Goal: Find specific page/section: Find specific page/section

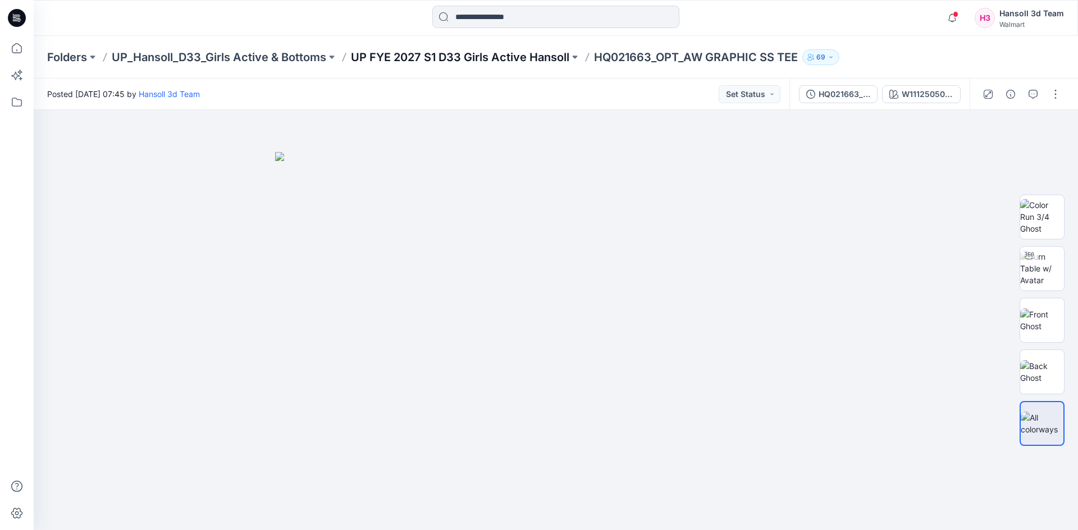
click at [431, 57] on p "UP FYE 2027 S1 D33 Girls Active Hansoll" at bounding box center [460, 57] width 218 height 16
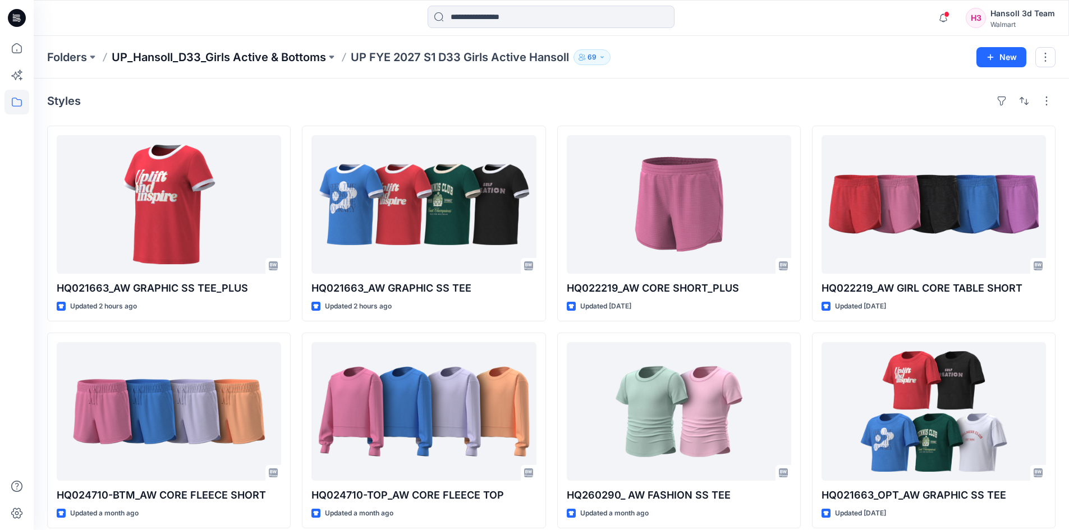
click at [223, 55] on p "UP_Hansoll_D33_Girls Active & Bottoms" at bounding box center [219, 57] width 214 height 16
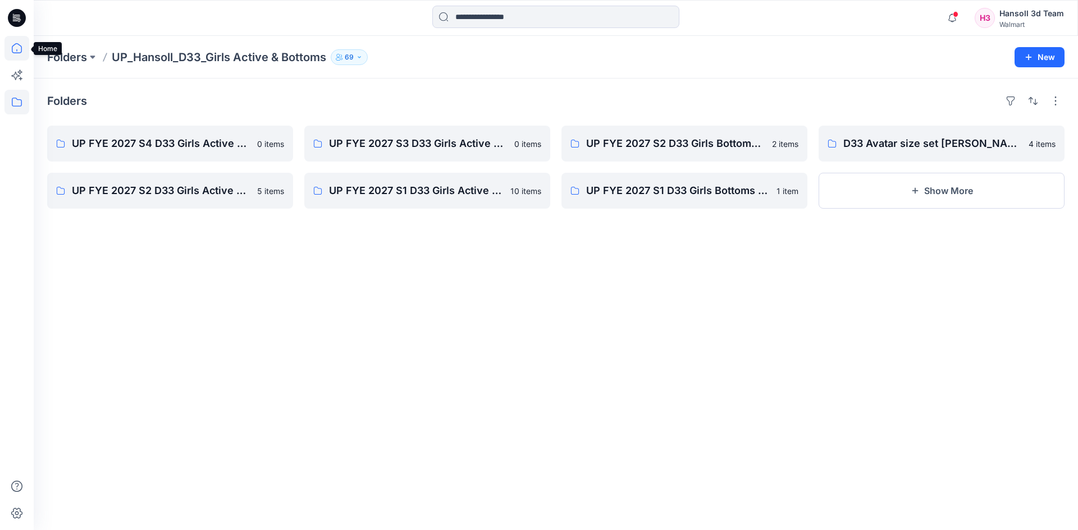
click at [18, 45] on icon at bounding box center [16, 48] width 25 height 25
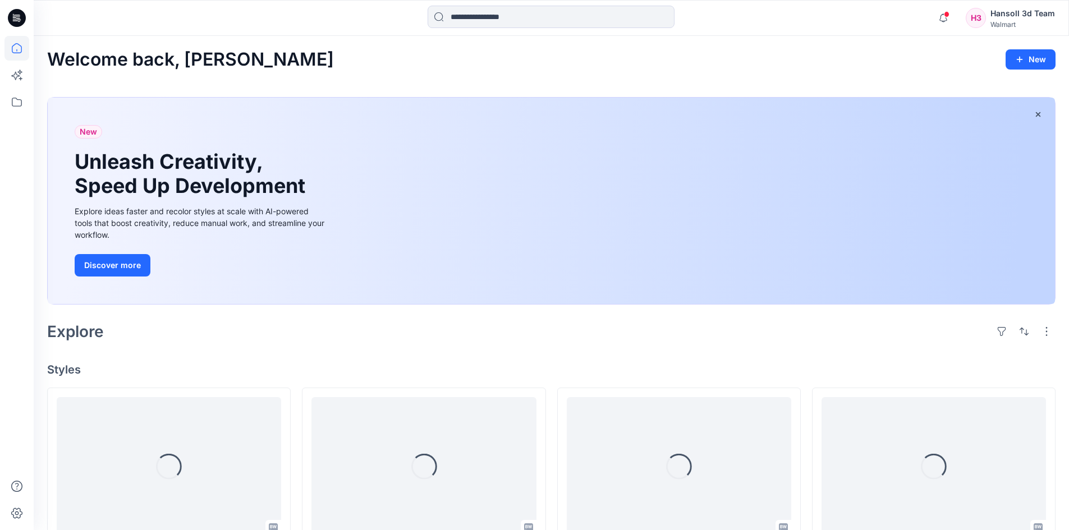
click at [22, 15] on icon at bounding box center [17, 18] width 18 height 18
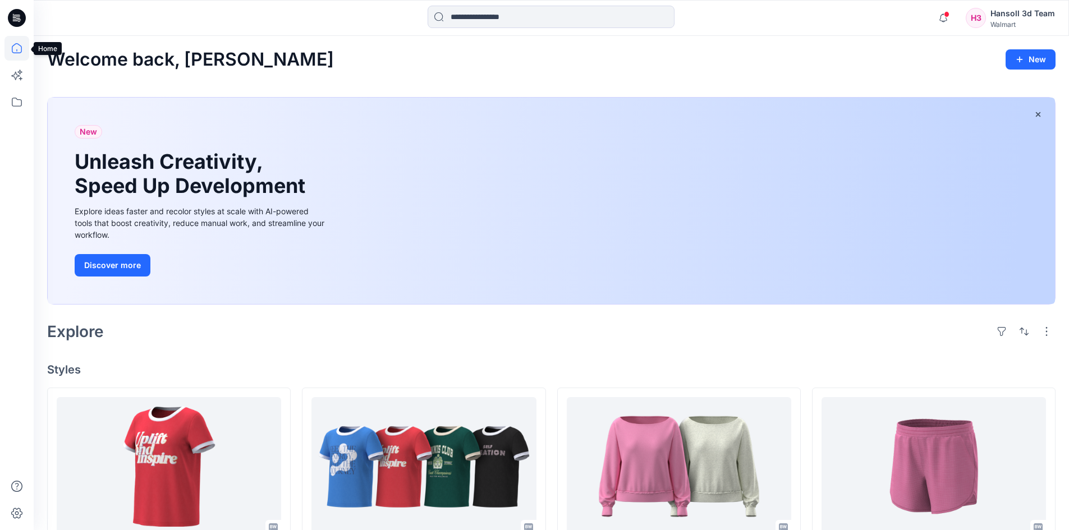
click at [14, 42] on icon at bounding box center [16, 48] width 25 height 25
click at [14, 8] on icon at bounding box center [17, 18] width 18 height 36
click at [14, 21] on icon at bounding box center [15, 20] width 5 height 1
click at [17, 104] on icon at bounding box center [16, 102] width 25 height 25
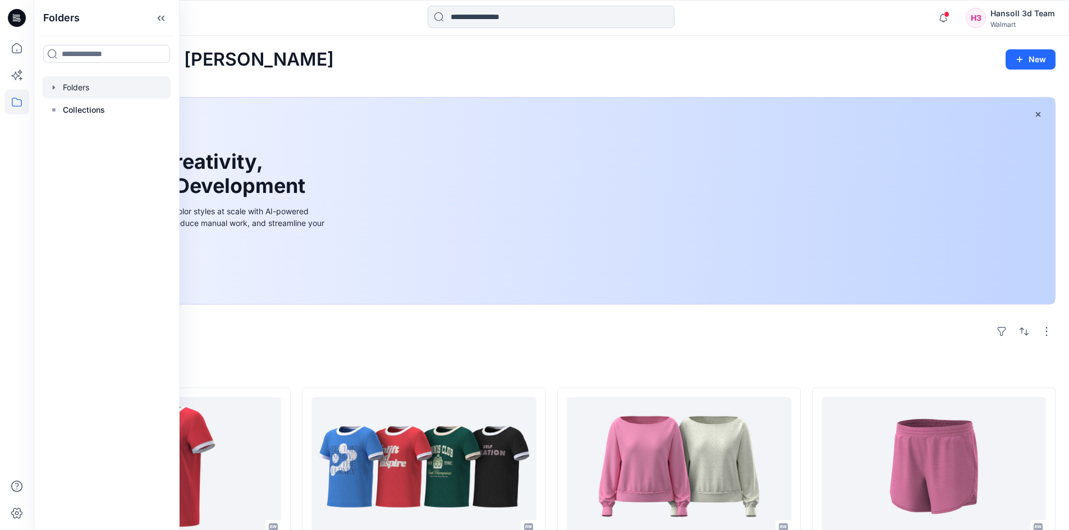
click at [52, 88] on icon "button" at bounding box center [53, 87] width 9 height 9
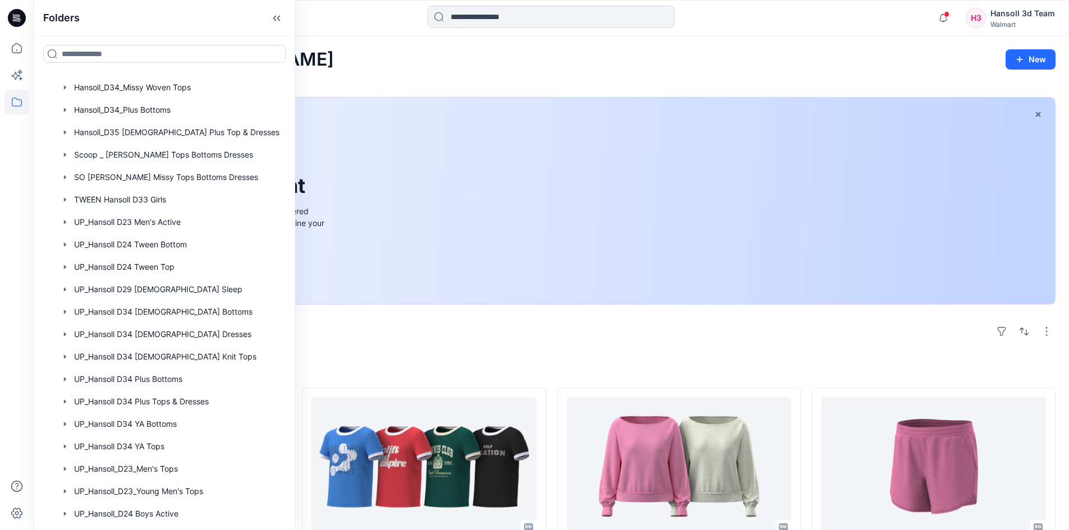
scroll to position [646, 0]
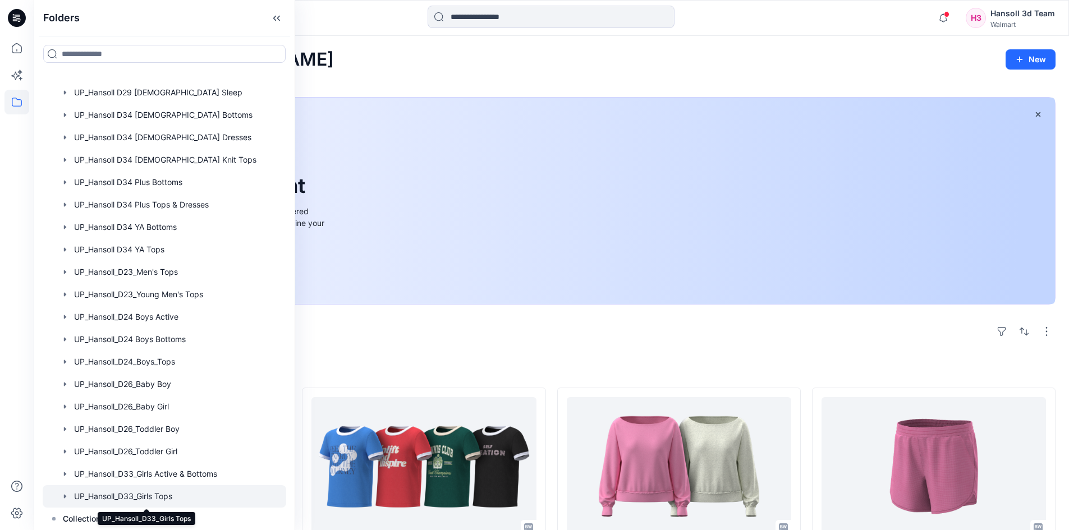
drag, startPoint x: 198, startPoint y: 492, endPoint x: 102, endPoint y: 497, distance: 96.1
drag, startPoint x: 102, startPoint y: 497, endPoint x: 89, endPoint y: 497, distance: 12.4
click at [89, 497] on div at bounding box center [165, 497] width 244 height 22
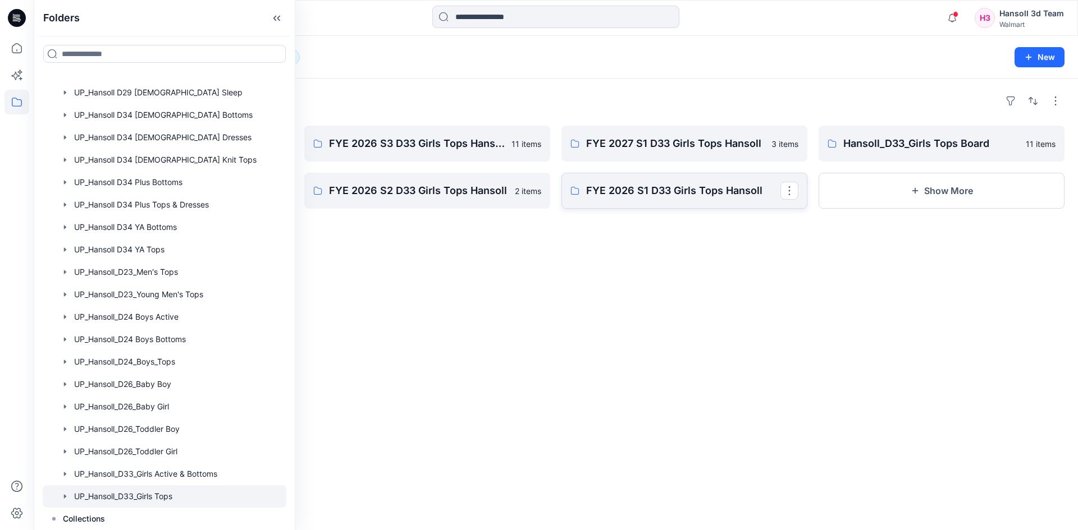
click at [642, 183] on p "FYE 2026 S1 D33 Girls Tops Hansoll" at bounding box center [683, 191] width 194 height 16
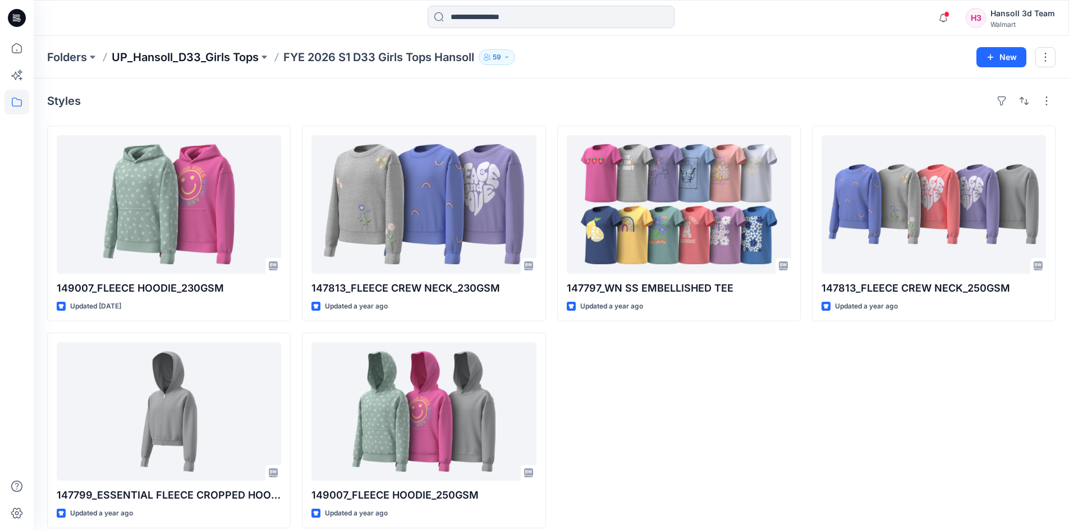
click at [214, 62] on p "UP_Hansoll_D33_Girls Tops" at bounding box center [185, 57] width 147 height 16
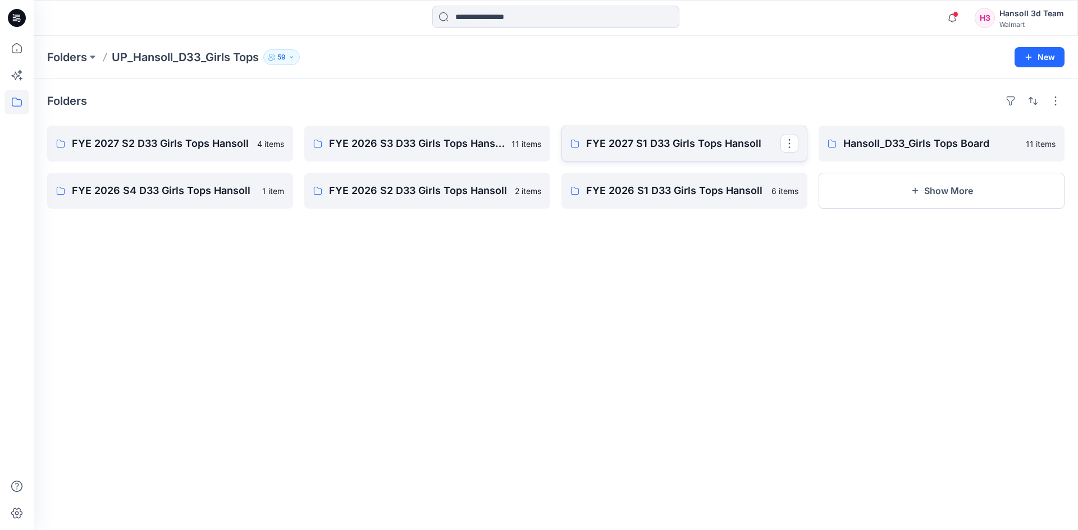
click at [663, 143] on p "FYE 2027 S1 D33 Girls Tops Hansoll" at bounding box center [683, 144] width 194 height 16
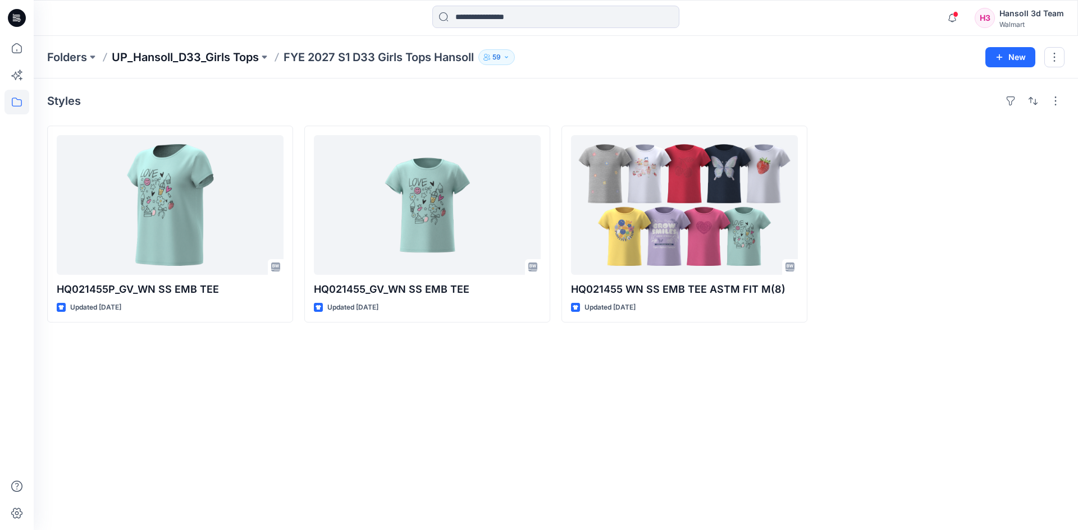
click at [187, 52] on p "UP_Hansoll_D33_Girls Tops" at bounding box center [185, 57] width 147 height 16
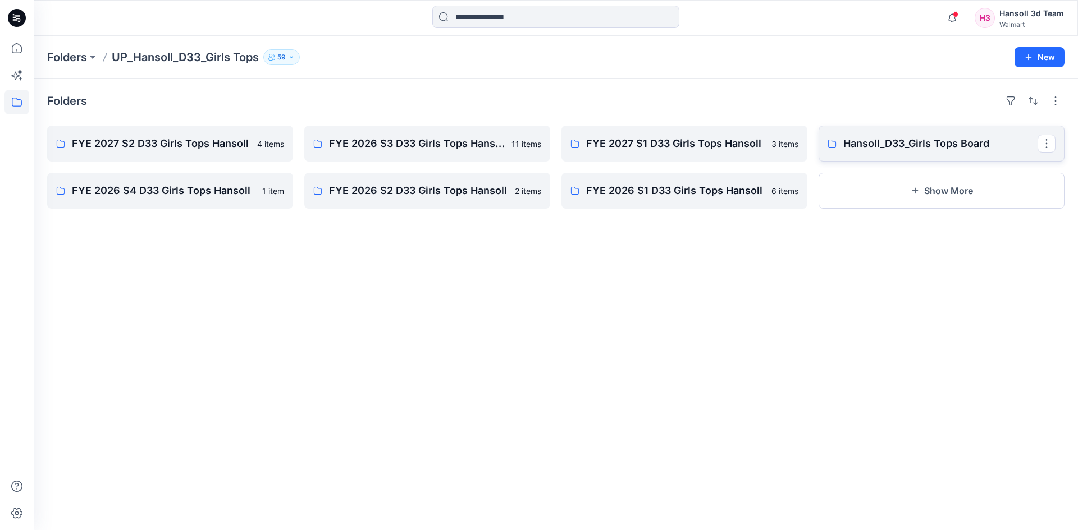
click at [909, 140] on p "Hansoll_D33_Girls Tops Board" at bounding box center [940, 144] width 194 height 16
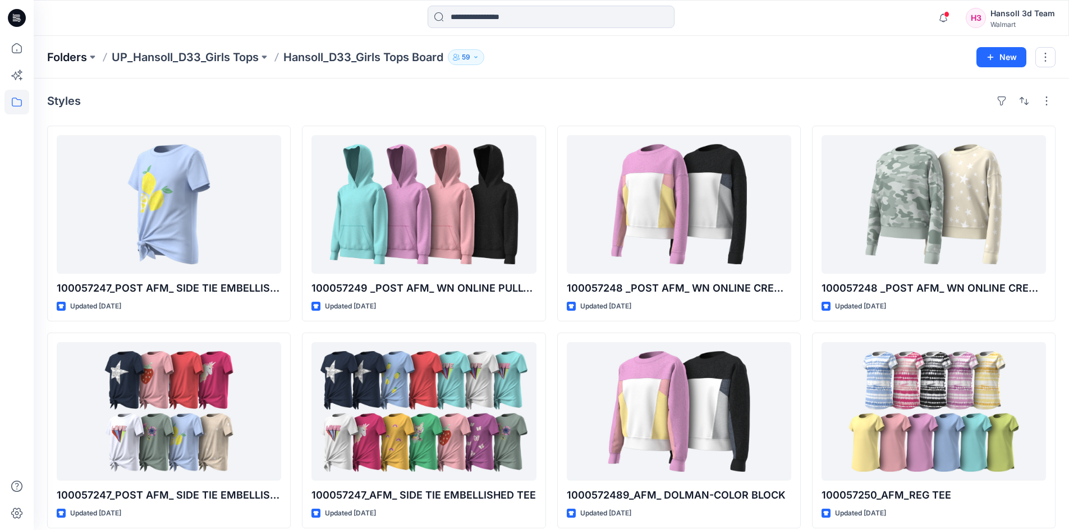
click at [64, 56] on p "Folders" at bounding box center [67, 57] width 40 height 16
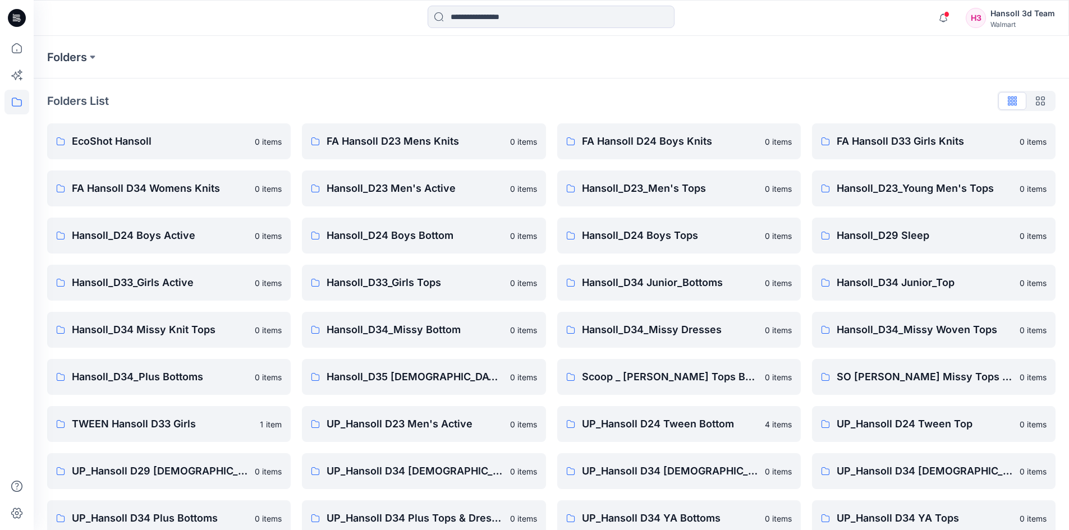
click at [18, 22] on icon at bounding box center [17, 18] width 18 height 18
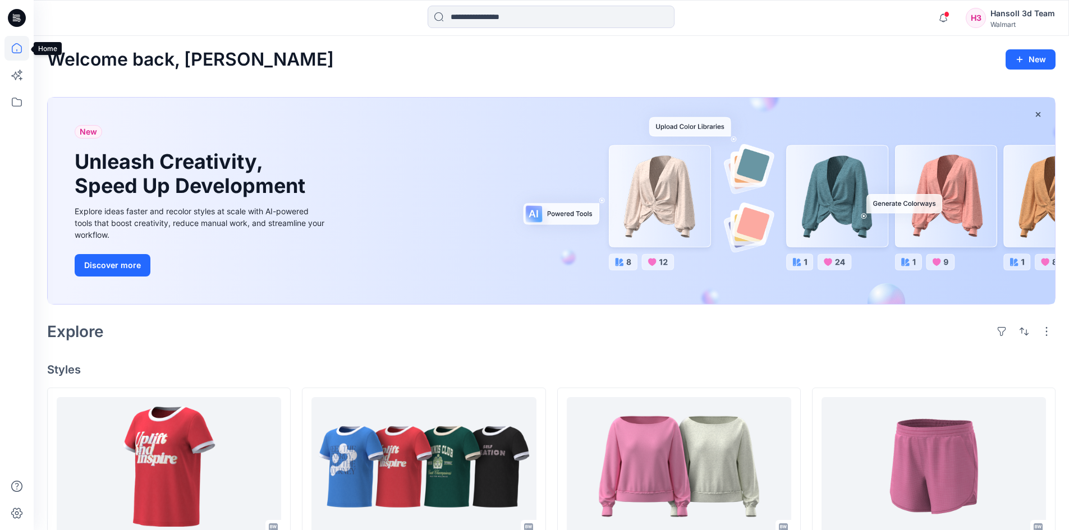
click at [13, 48] on icon at bounding box center [16, 48] width 25 height 25
click at [25, 51] on icon at bounding box center [16, 48] width 25 height 25
click at [19, 49] on icon at bounding box center [16, 48] width 25 height 25
click at [10, 104] on icon at bounding box center [16, 102] width 25 height 25
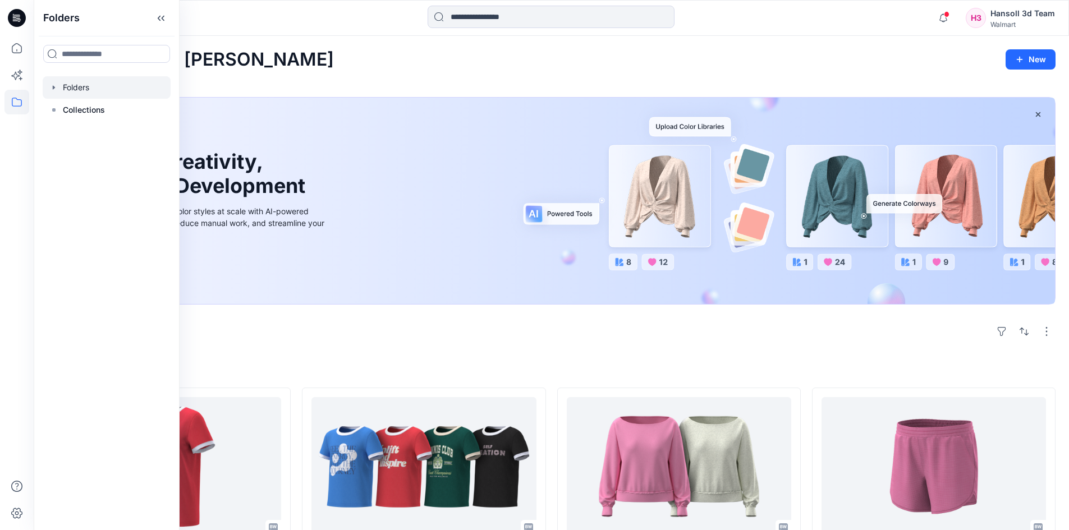
click at [77, 89] on div at bounding box center [107, 87] width 128 height 22
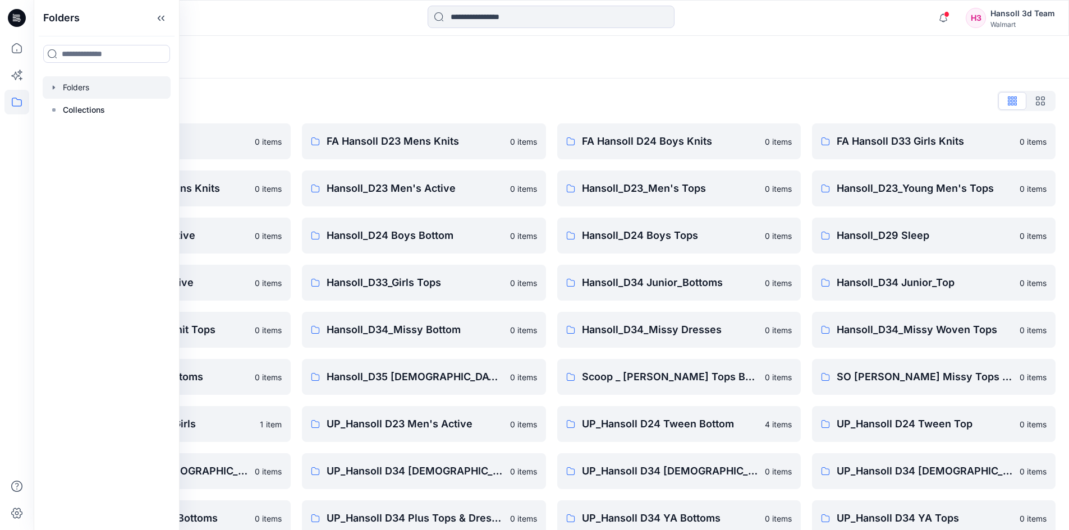
click at [51, 88] on icon "button" at bounding box center [53, 87] width 9 height 9
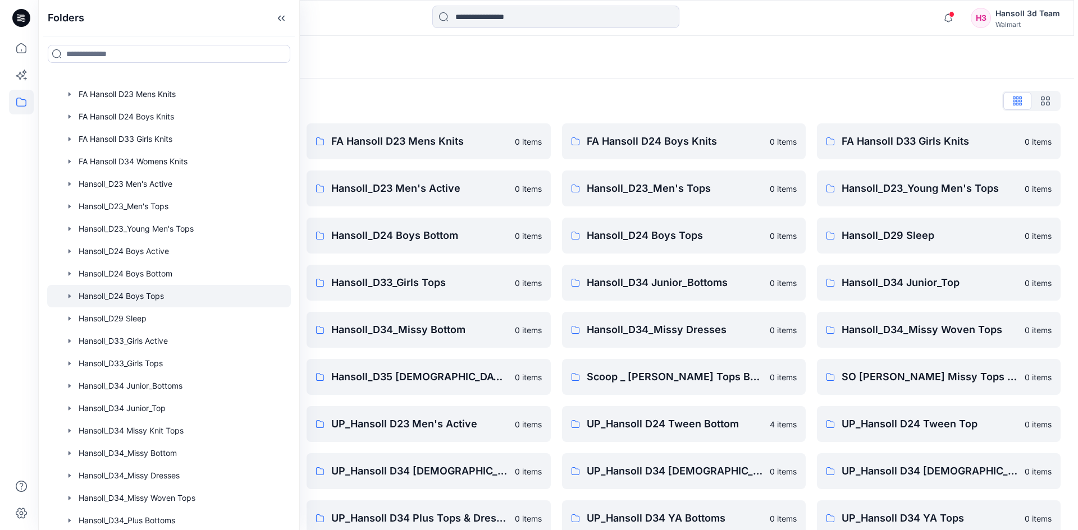
scroll to position [56, 0]
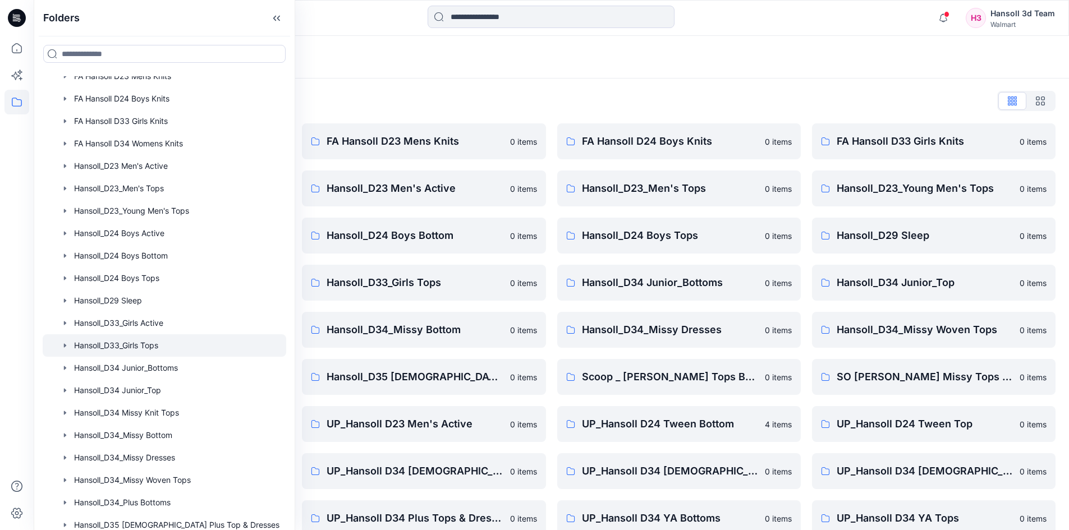
click at [158, 343] on div at bounding box center [165, 346] width 244 height 22
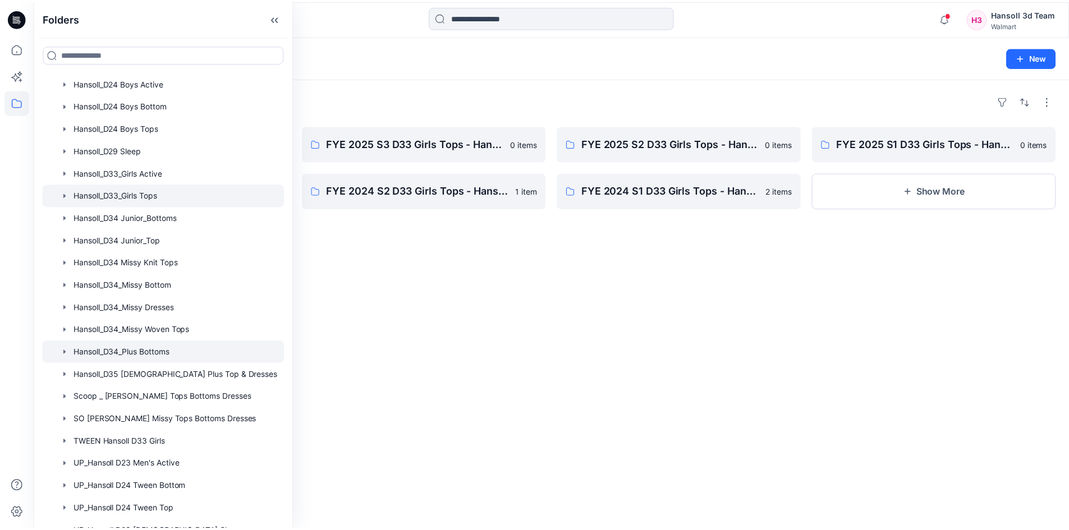
scroll to position [225, 0]
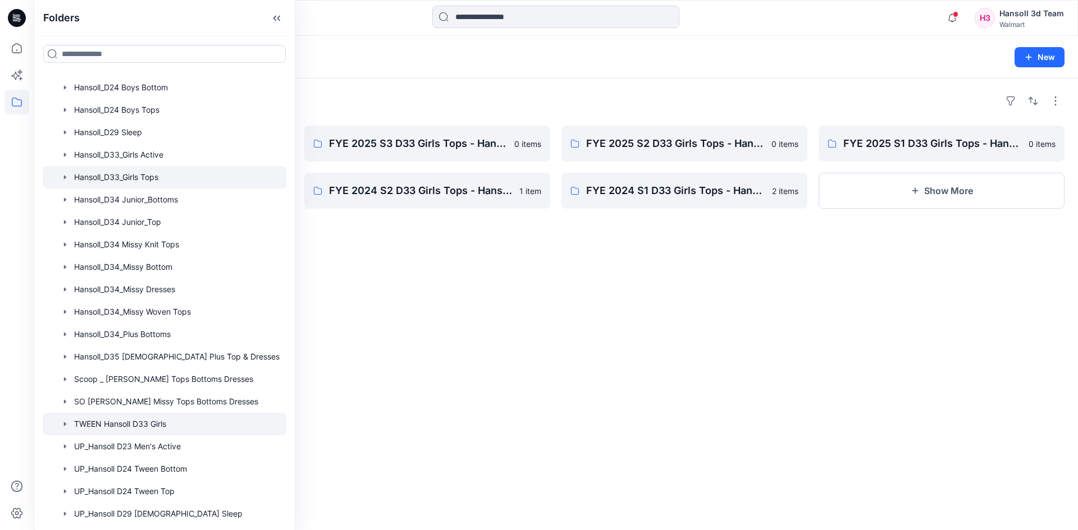
click at [147, 424] on div at bounding box center [165, 424] width 244 height 22
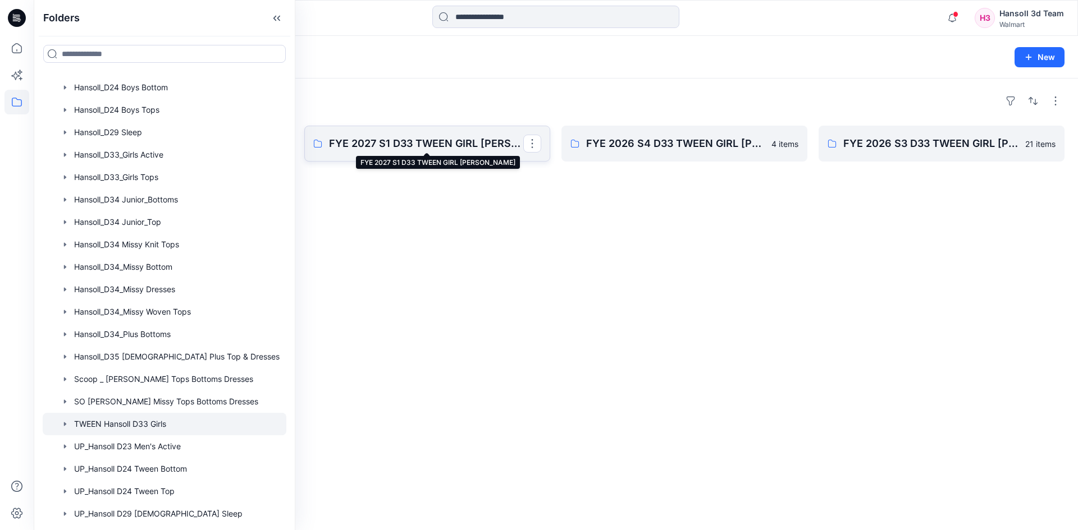
click at [435, 142] on p "FYE 2027 S1 D33 TWEEN GIRL [PERSON_NAME]" at bounding box center [426, 144] width 194 height 16
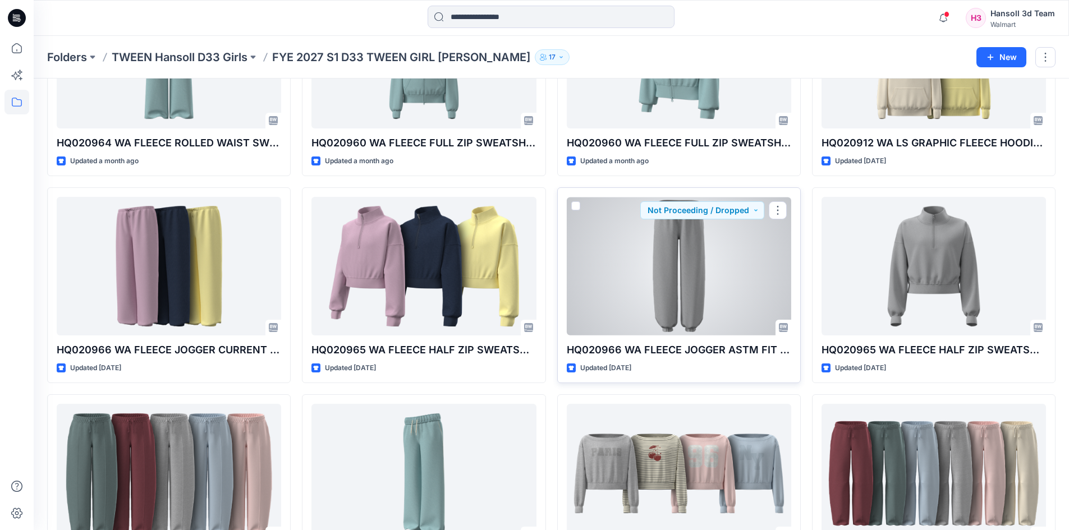
scroll to position [219, 0]
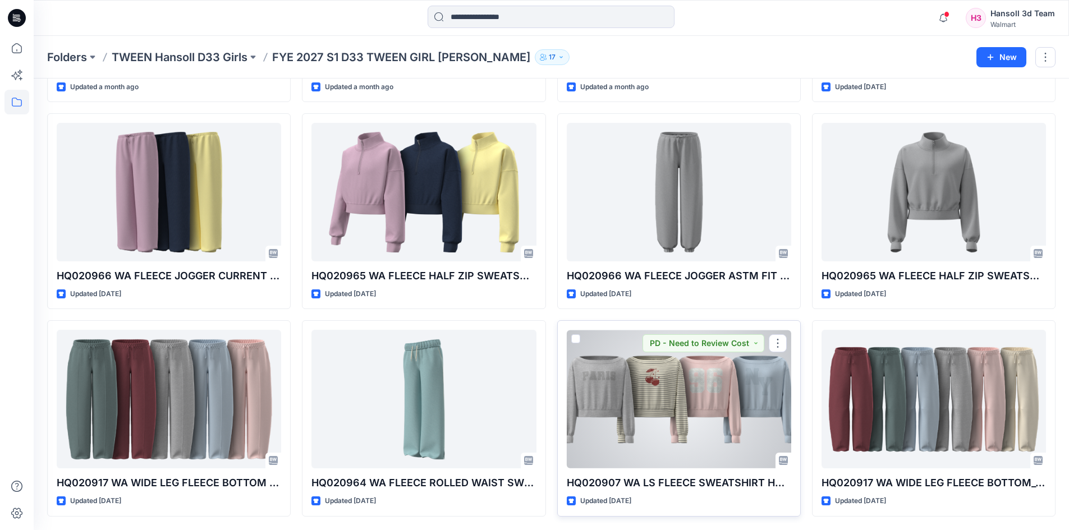
click at [652, 440] on div at bounding box center [679, 399] width 225 height 139
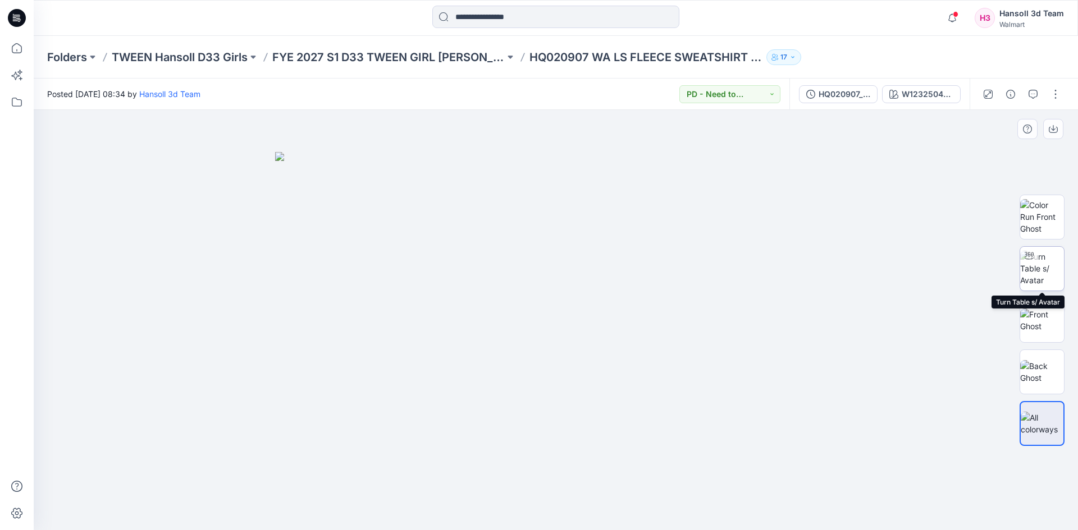
click at [1051, 270] on img at bounding box center [1042, 268] width 44 height 35
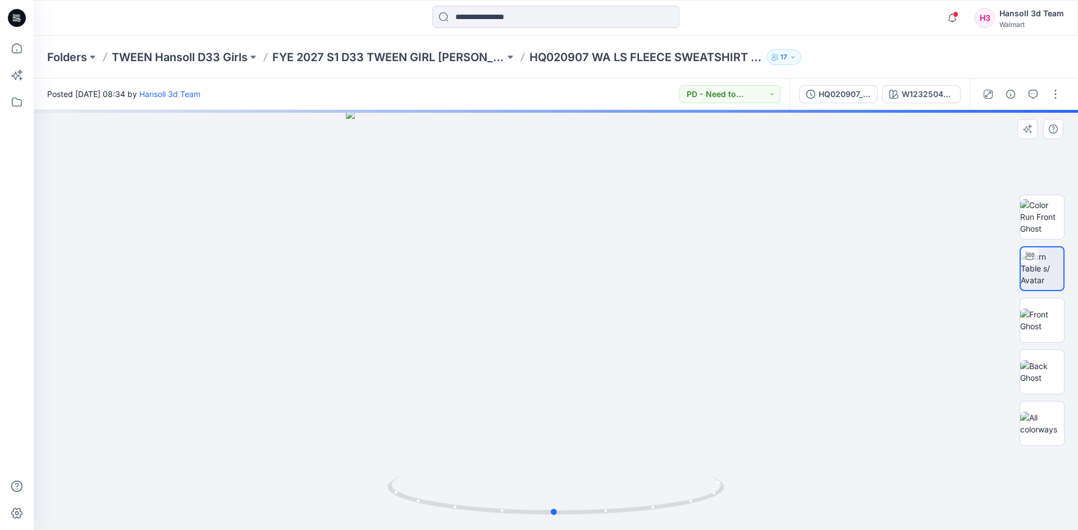
drag, startPoint x: 627, startPoint y: 332, endPoint x: 625, endPoint y: 303, distance: 29.2
click at [625, 303] on div at bounding box center [556, 320] width 1044 height 420
